Goal: Check status: Check status

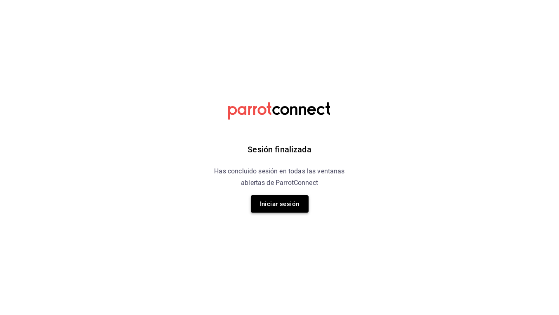
click at [270, 198] on button "Iniciar sesión" at bounding box center [280, 203] width 58 height 17
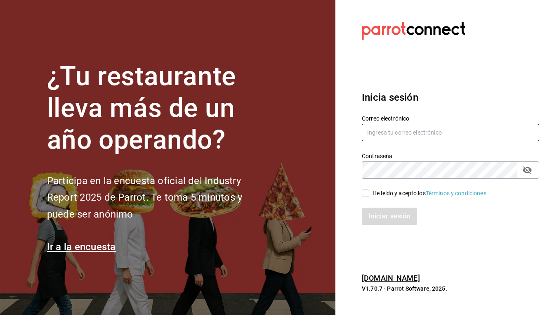
click at [384, 132] on input "text" at bounding box center [451, 132] width 178 height 17
click at [418, 156] on label "Contraseña" at bounding box center [451, 156] width 178 height 6
type input "ximebond@hotmail.com"
click at [372, 190] on span "He leído y acepto los Términos y condiciones." at bounding box center [429, 193] width 119 height 9
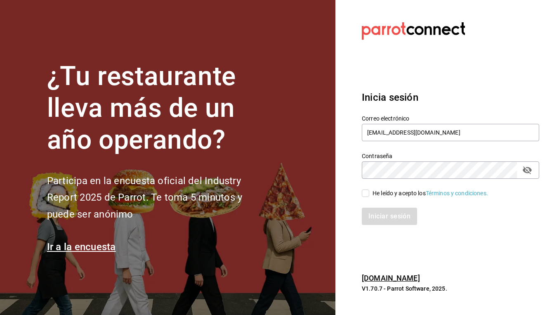
click at [370, 190] on input "He leído y acepto los Términos y condiciones." at bounding box center [365, 192] width 7 height 7
checkbox input "true"
click at [371, 216] on button "Iniciar sesión" at bounding box center [390, 216] width 56 height 17
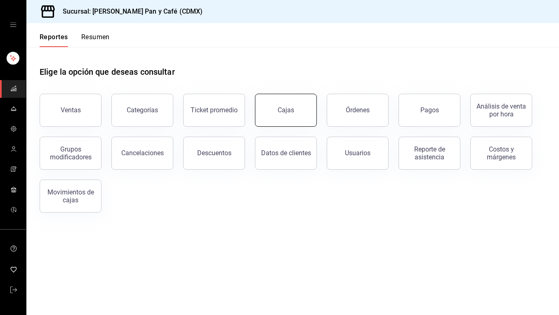
click at [300, 118] on link "Cajas" at bounding box center [286, 110] width 62 height 33
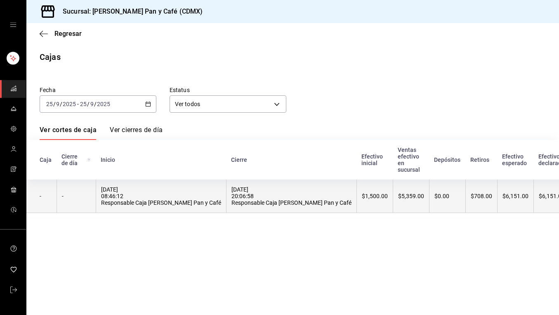
click at [466, 189] on th "$708.00" at bounding box center [482, 196] width 32 height 33
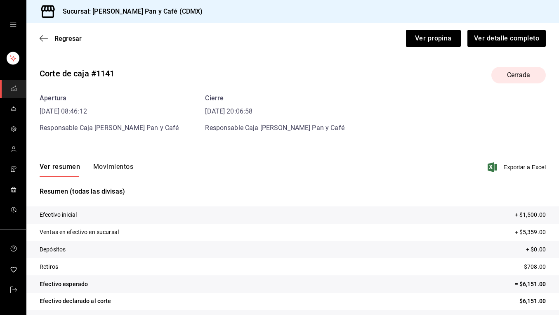
click at [117, 169] on button "Movimientos" at bounding box center [113, 170] width 40 height 14
